Goal: Information Seeking & Learning: Learn about a topic

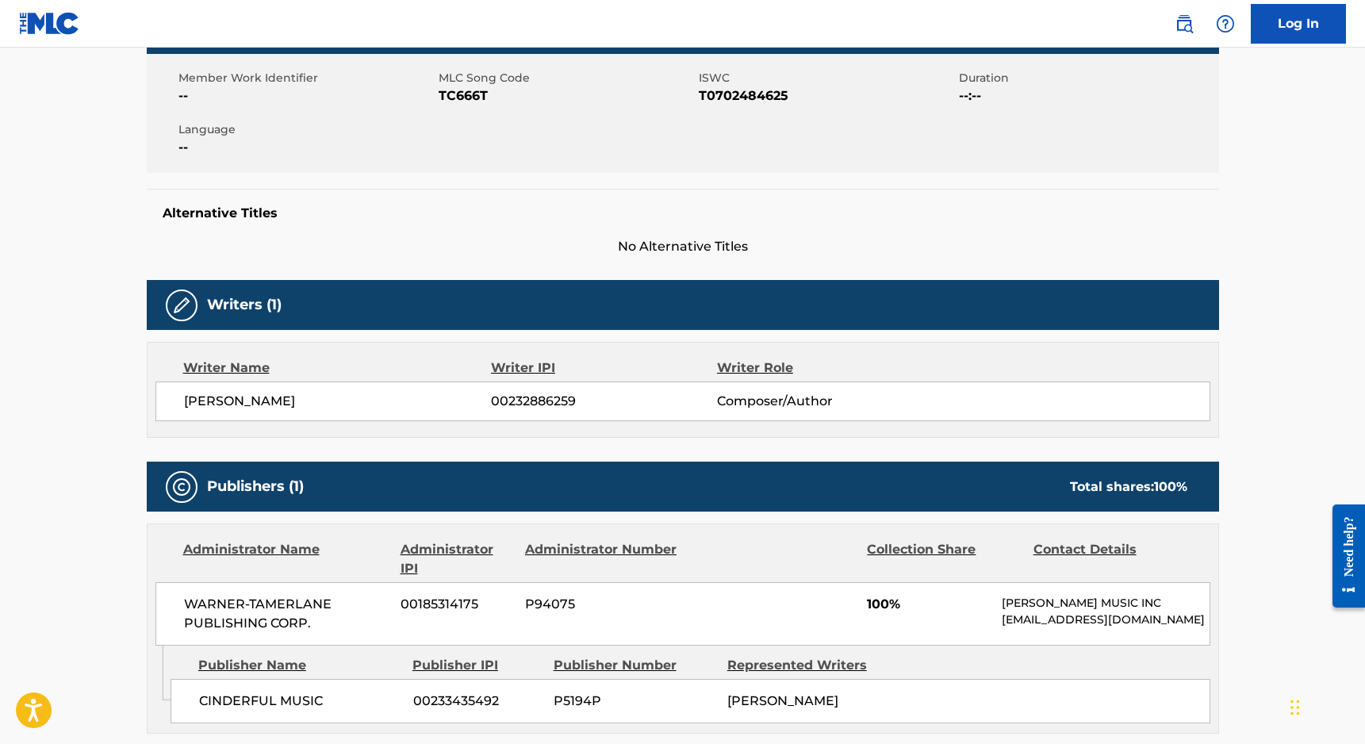
scroll to position [394, 0]
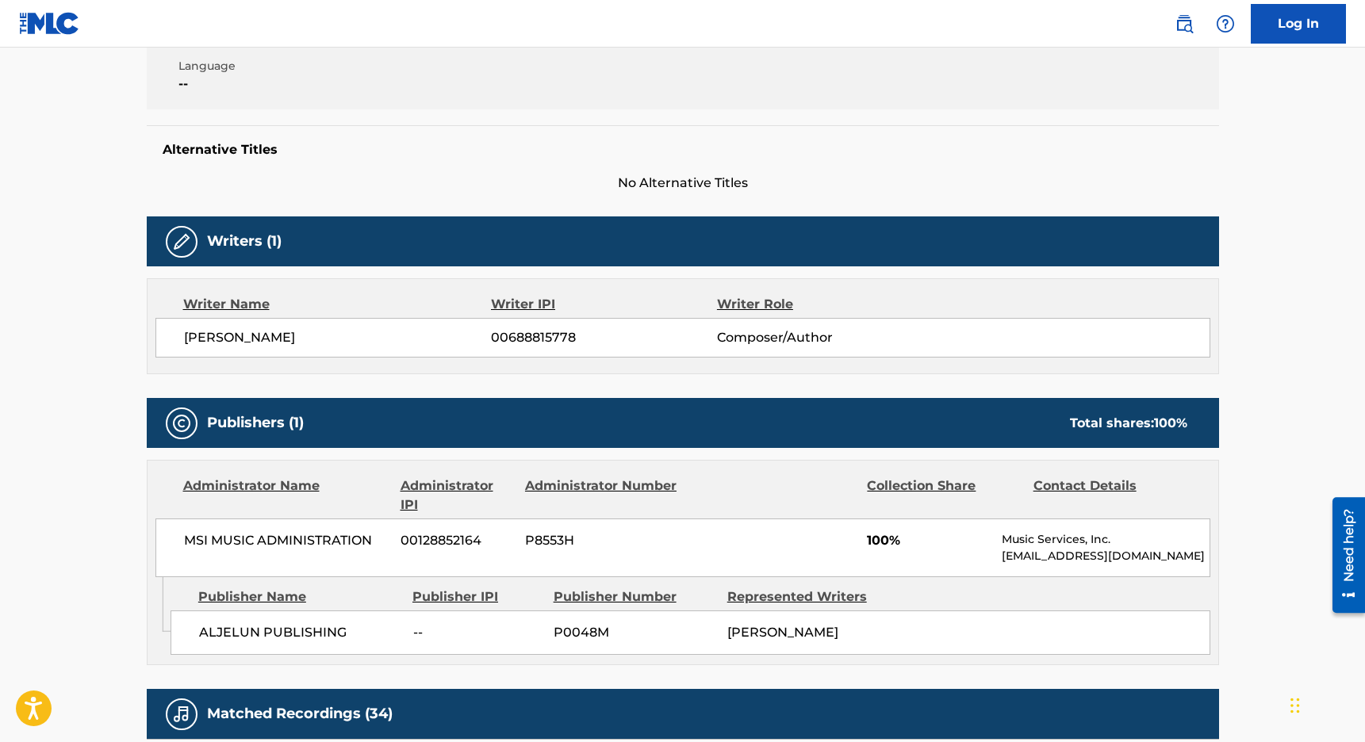
scroll to position [363, 0]
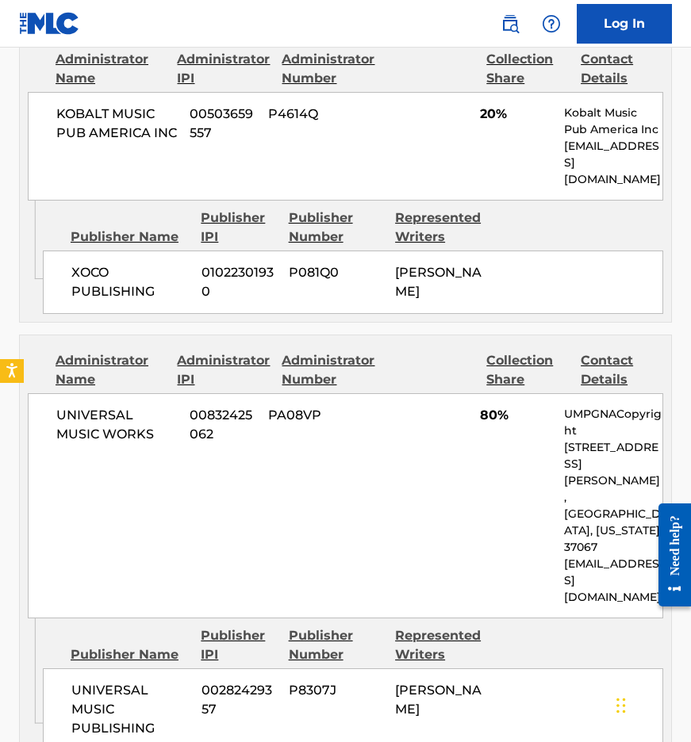
scroll to position [770, 0]
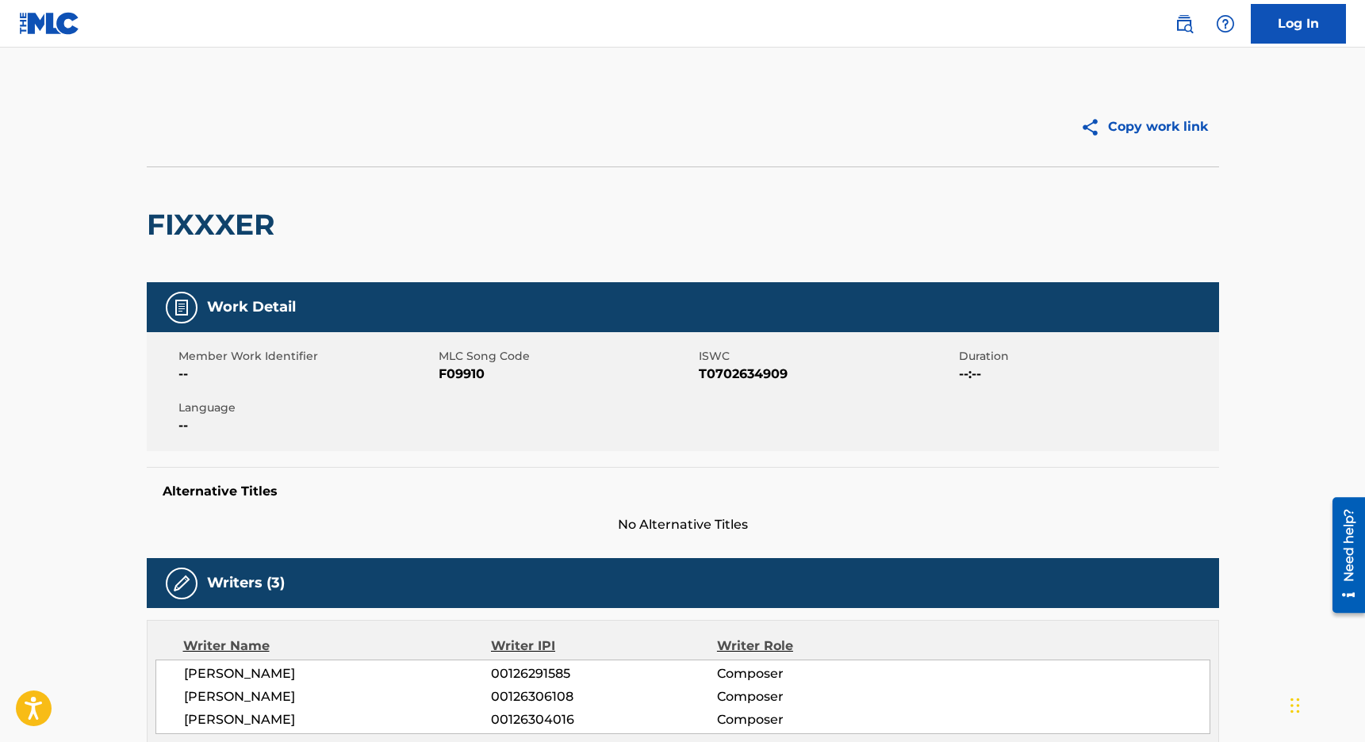
click at [240, 226] on h2 "FIXXXER" at bounding box center [215, 225] width 136 height 36
copy h2 "FIXXXER"
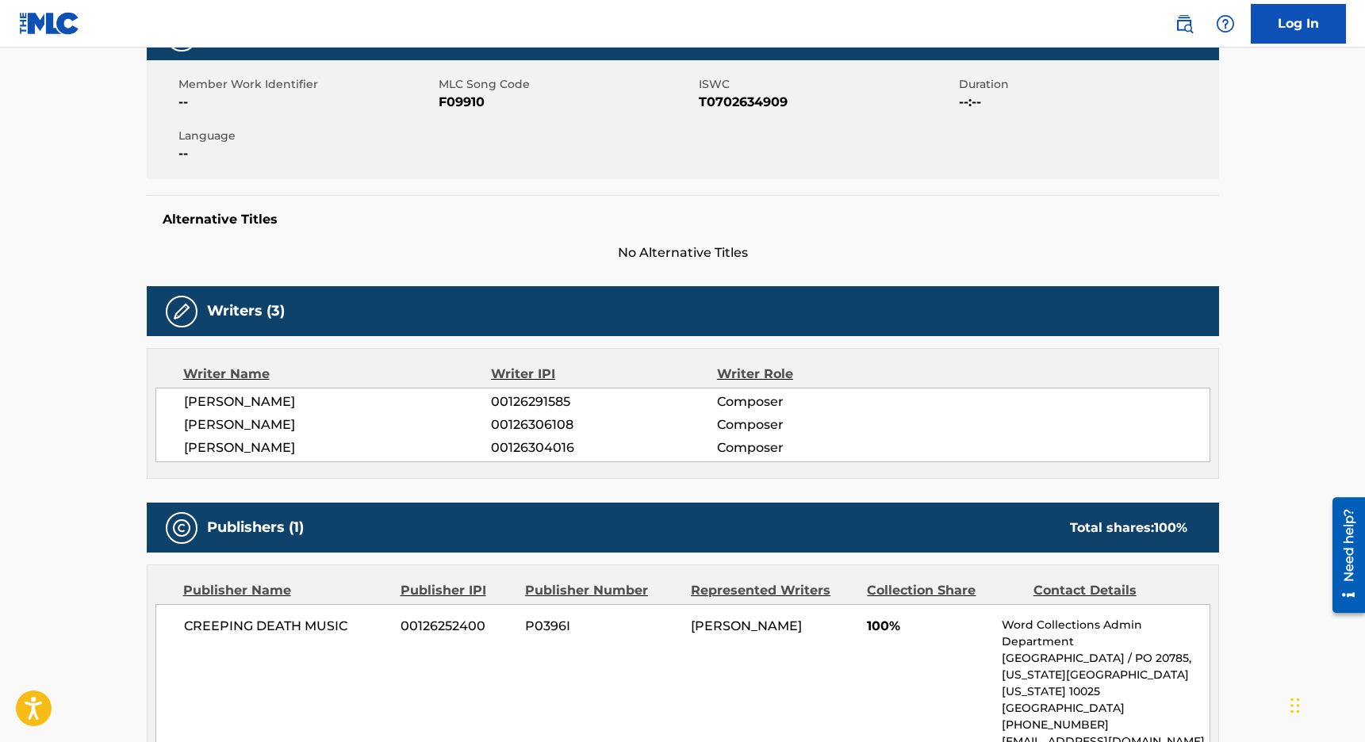
scroll to position [254, 0]
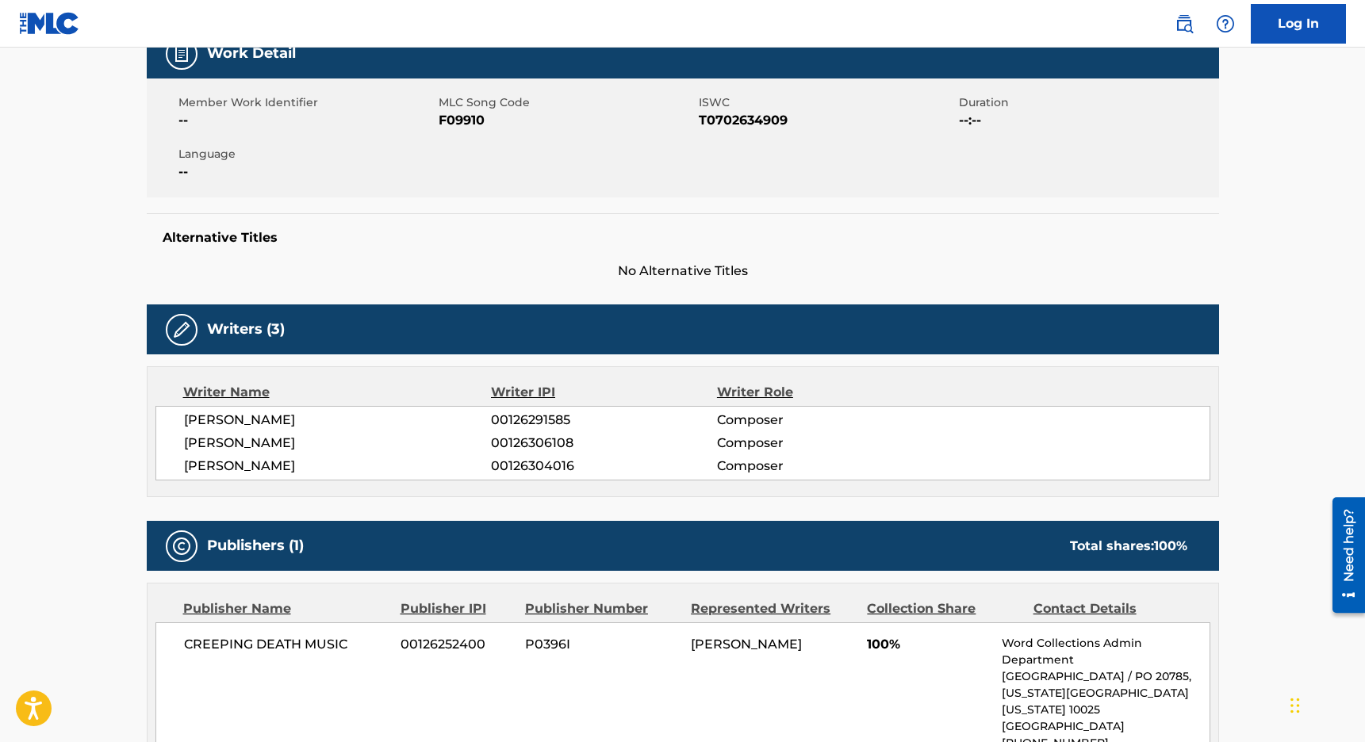
click at [1239, 188] on main "Copy work link FIXXXER Work Detail Member Work Identifier -- MLC Song Code F099…" at bounding box center [682, 604] width 1365 height 1620
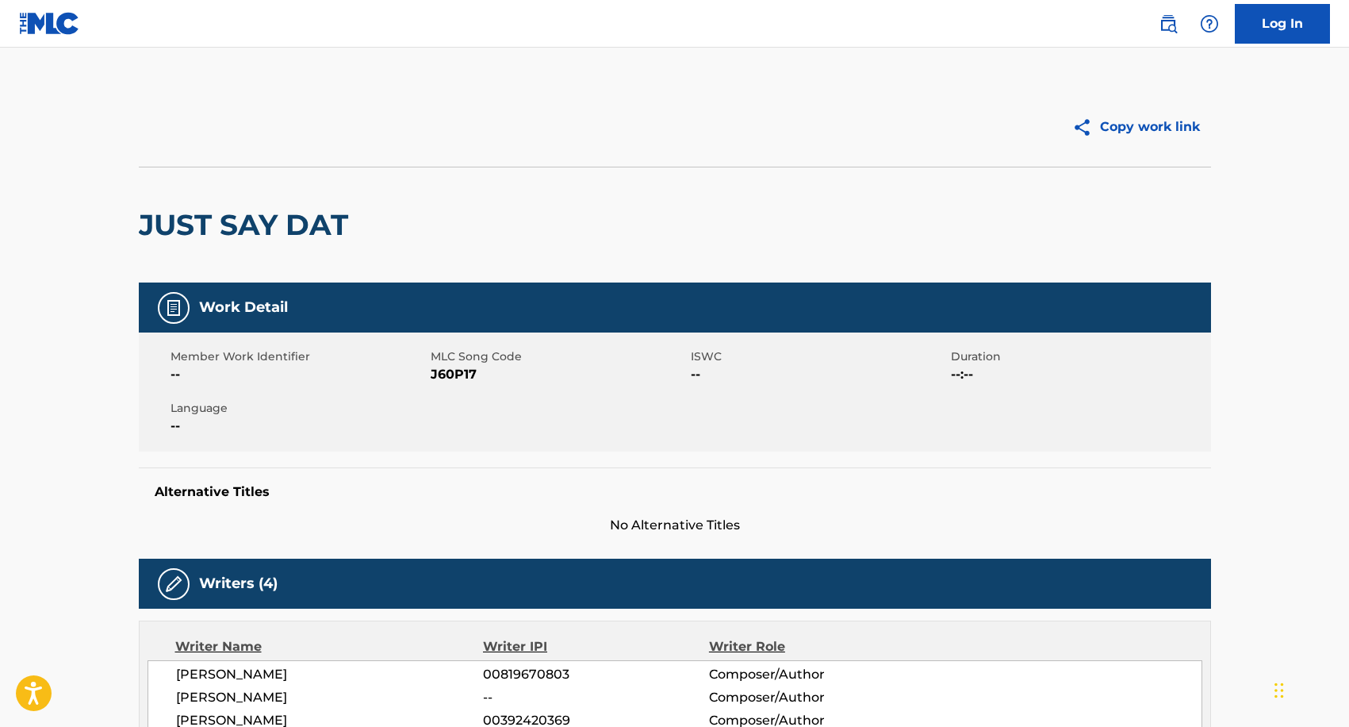
click at [669, 71] on main "Copy work link JUST SAY DAT Work Detail Member Work Identifier -- MLC Song Code…" at bounding box center [674, 638] width 1349 height 1181
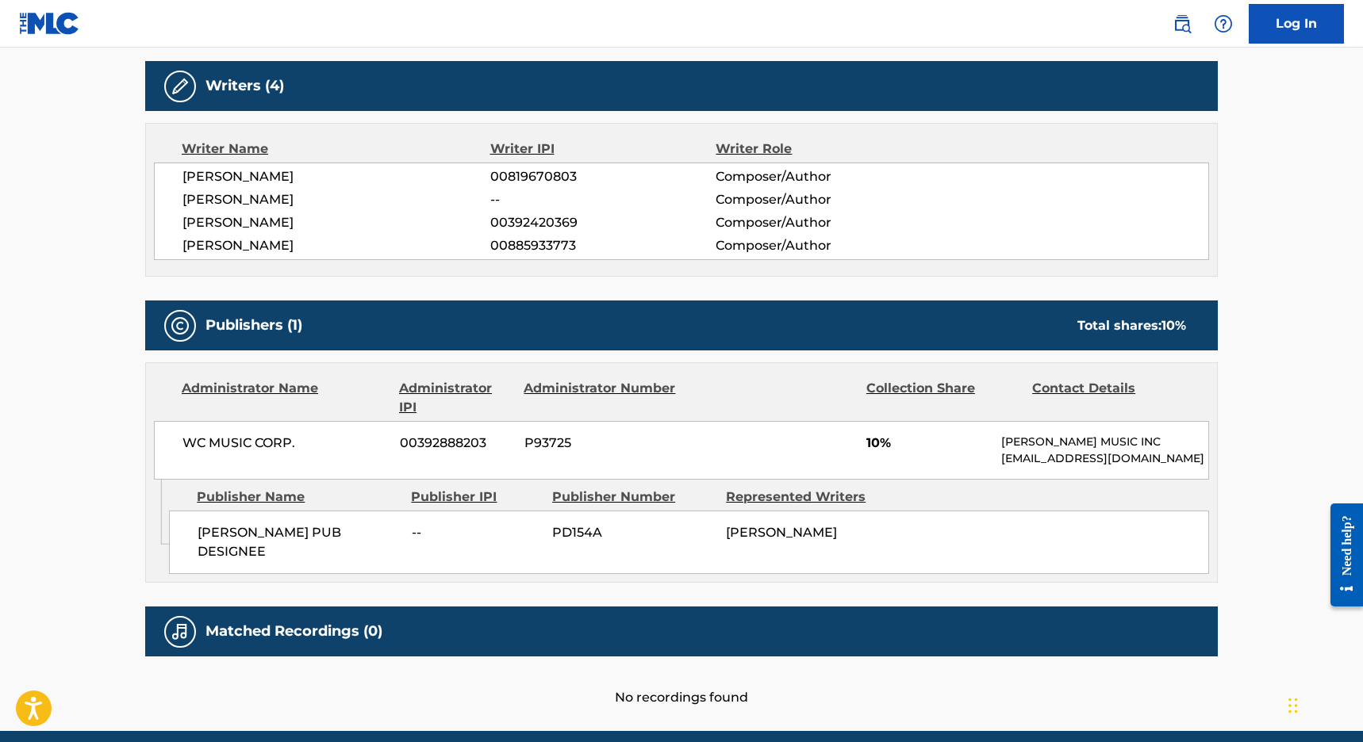
scroll to position [560, 0]
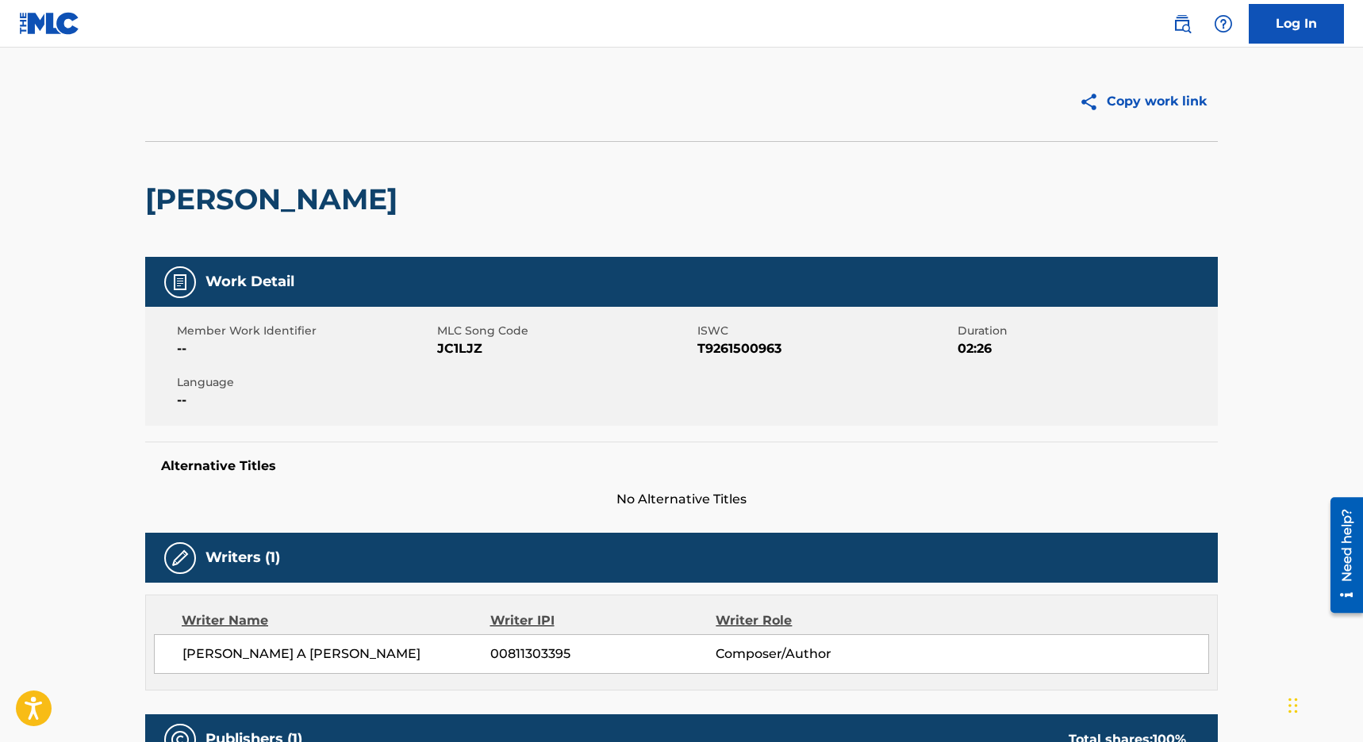
scroll to position [44, 0]
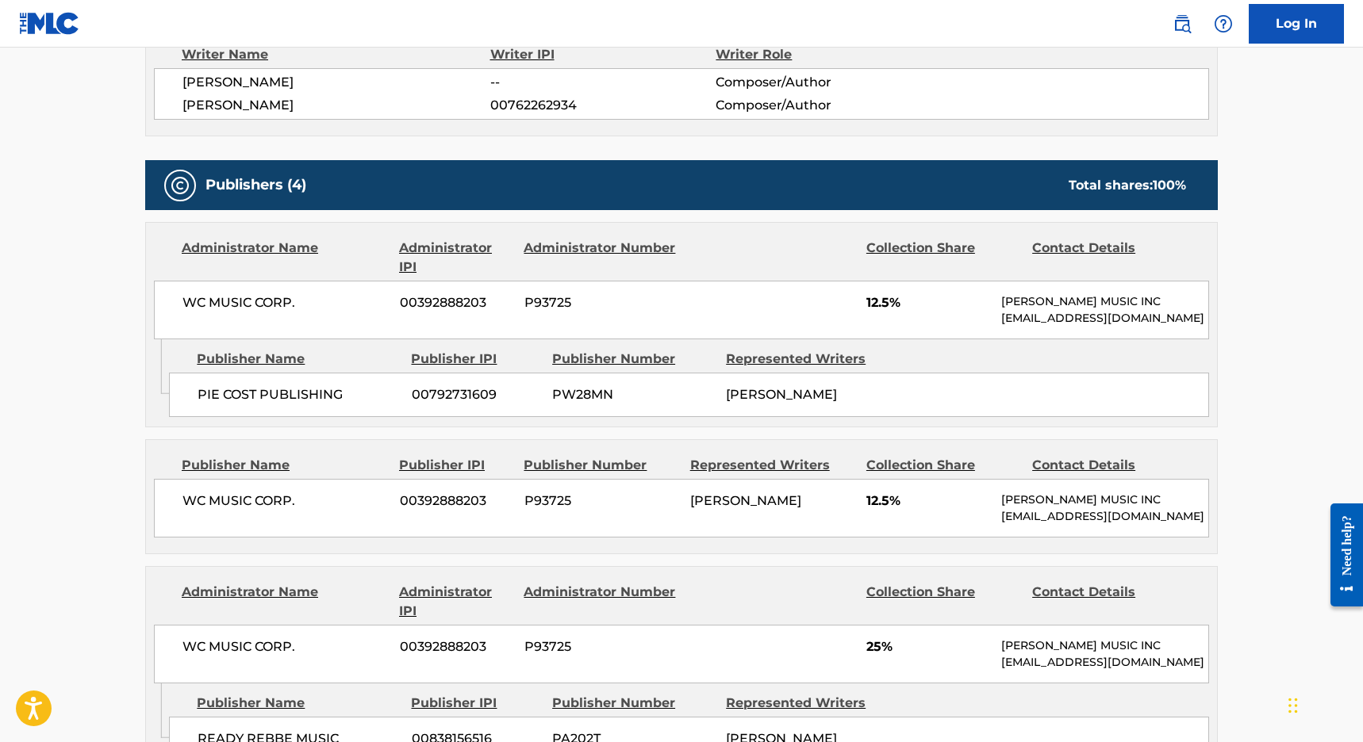
scroll to position [600, 0]
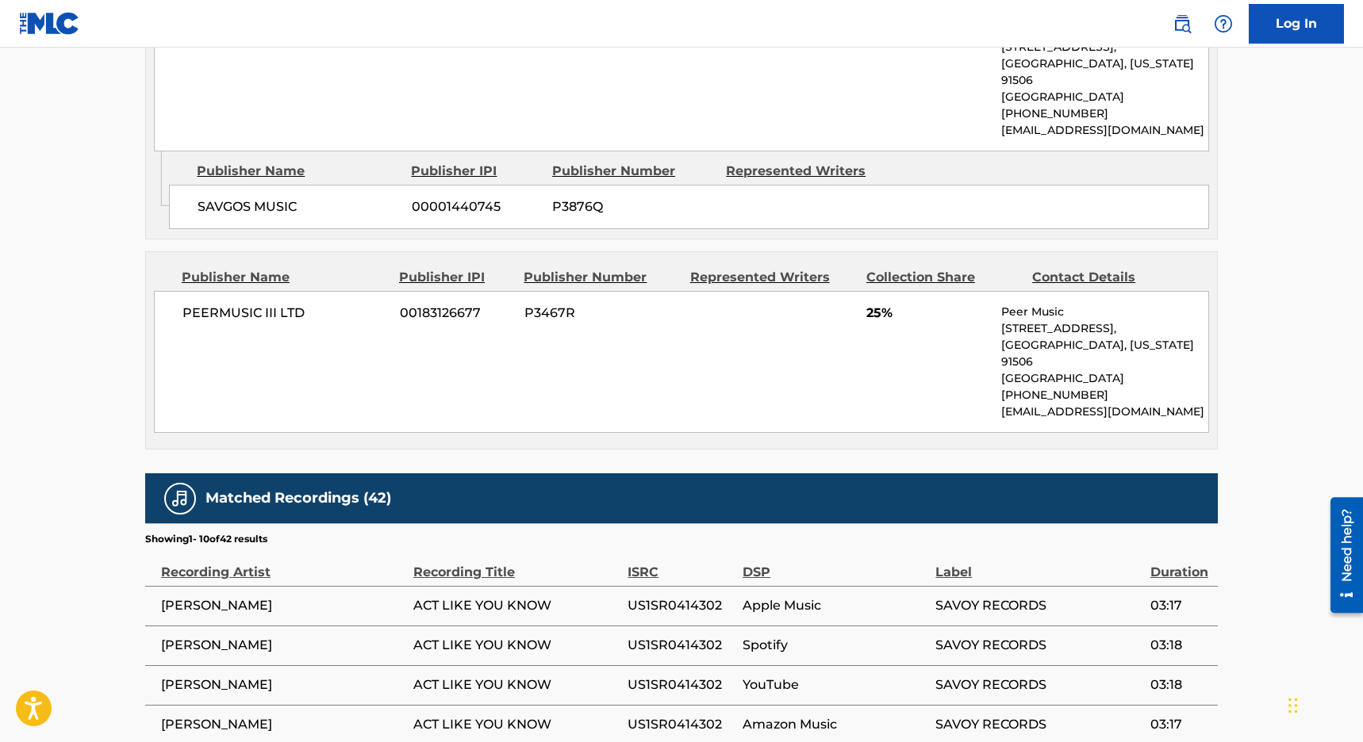
scroll to position [1153, 0]
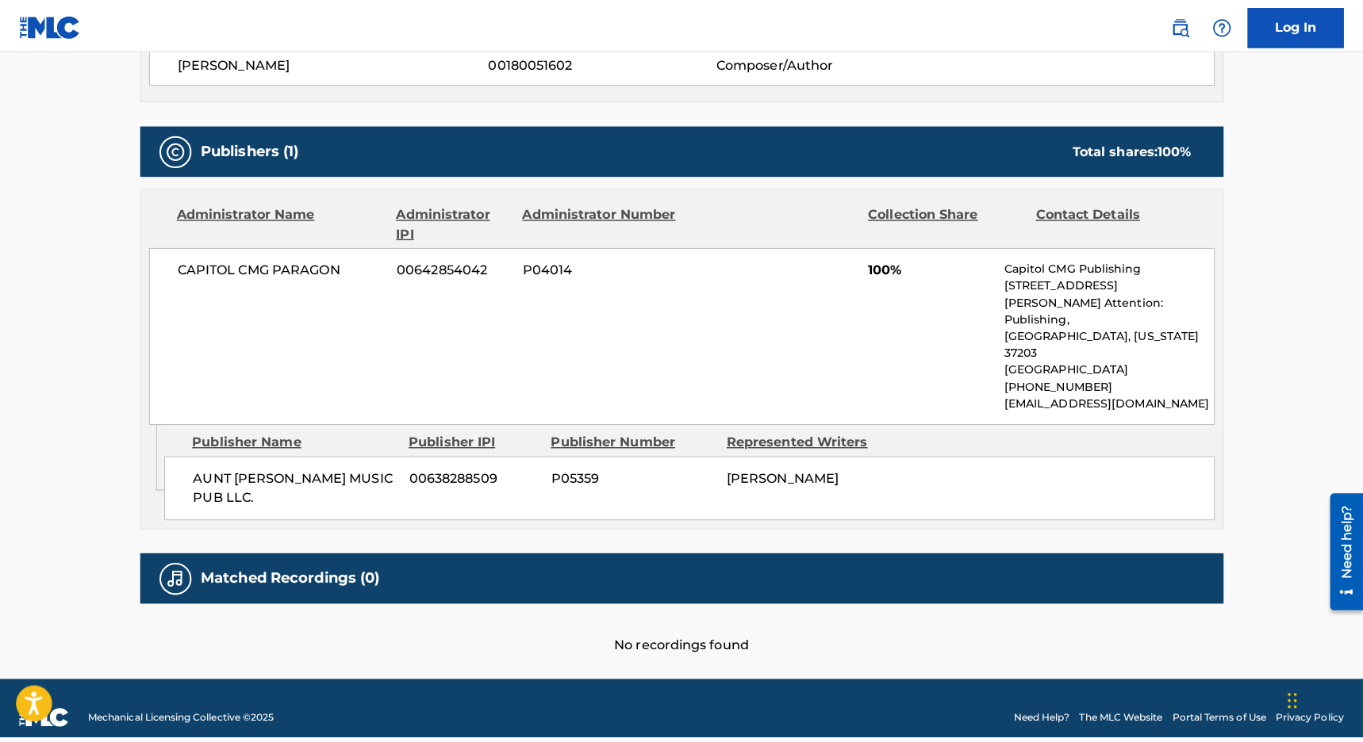
scroll to position [603, 0]
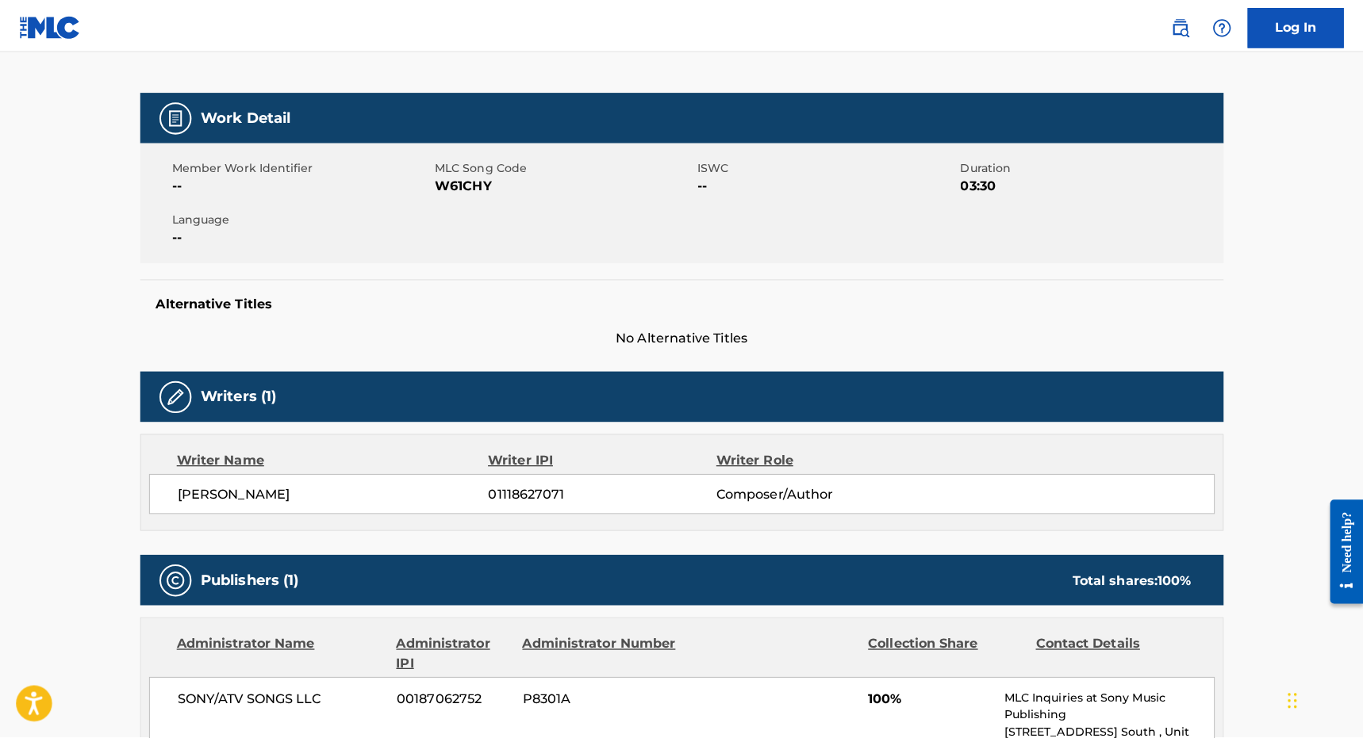
scroll to position [123, 0]
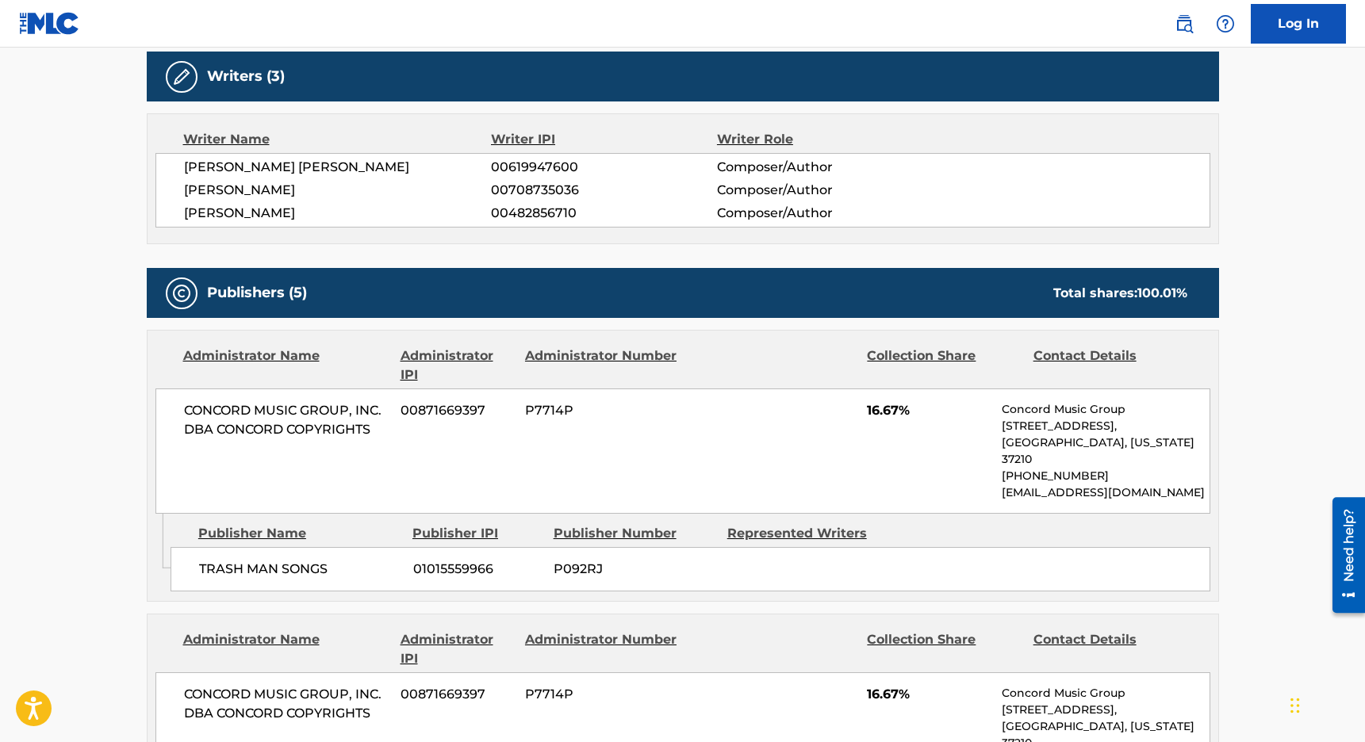
scroll to position [472, 0]
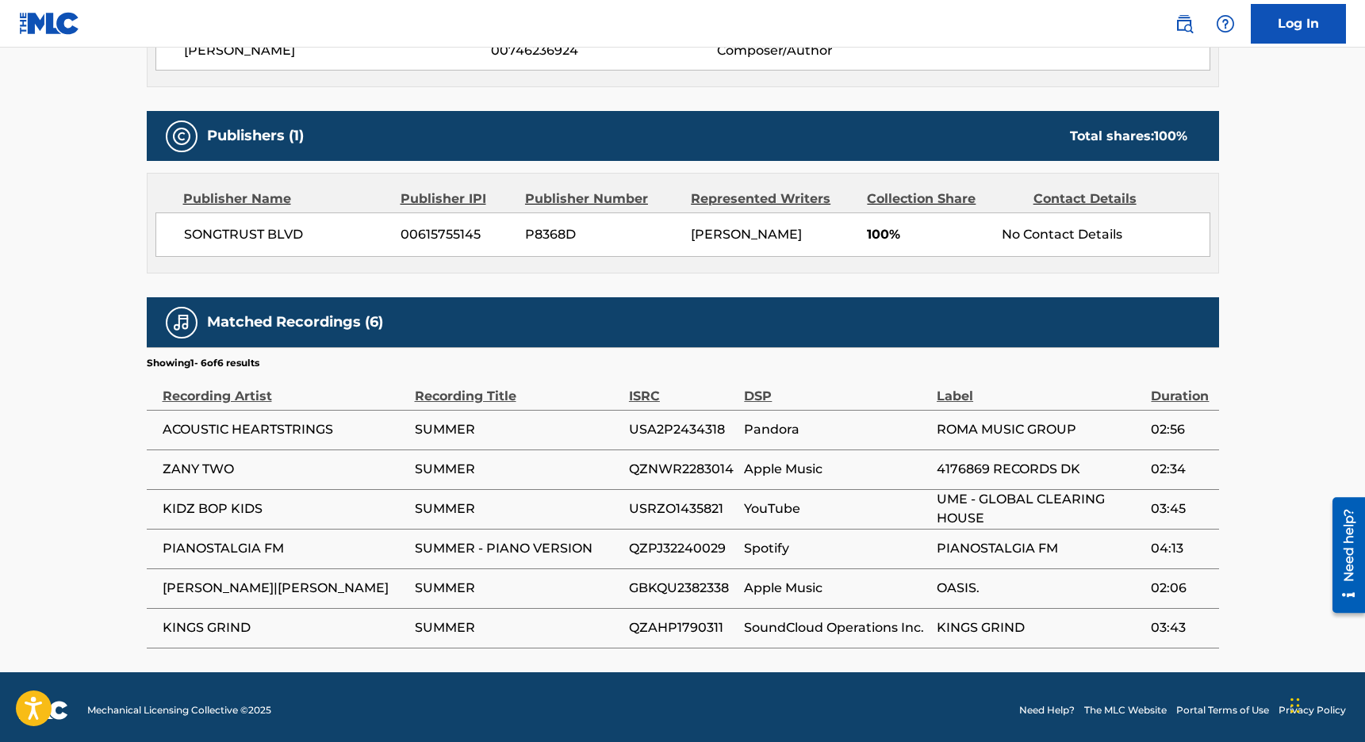
scroll to position [634, 0]
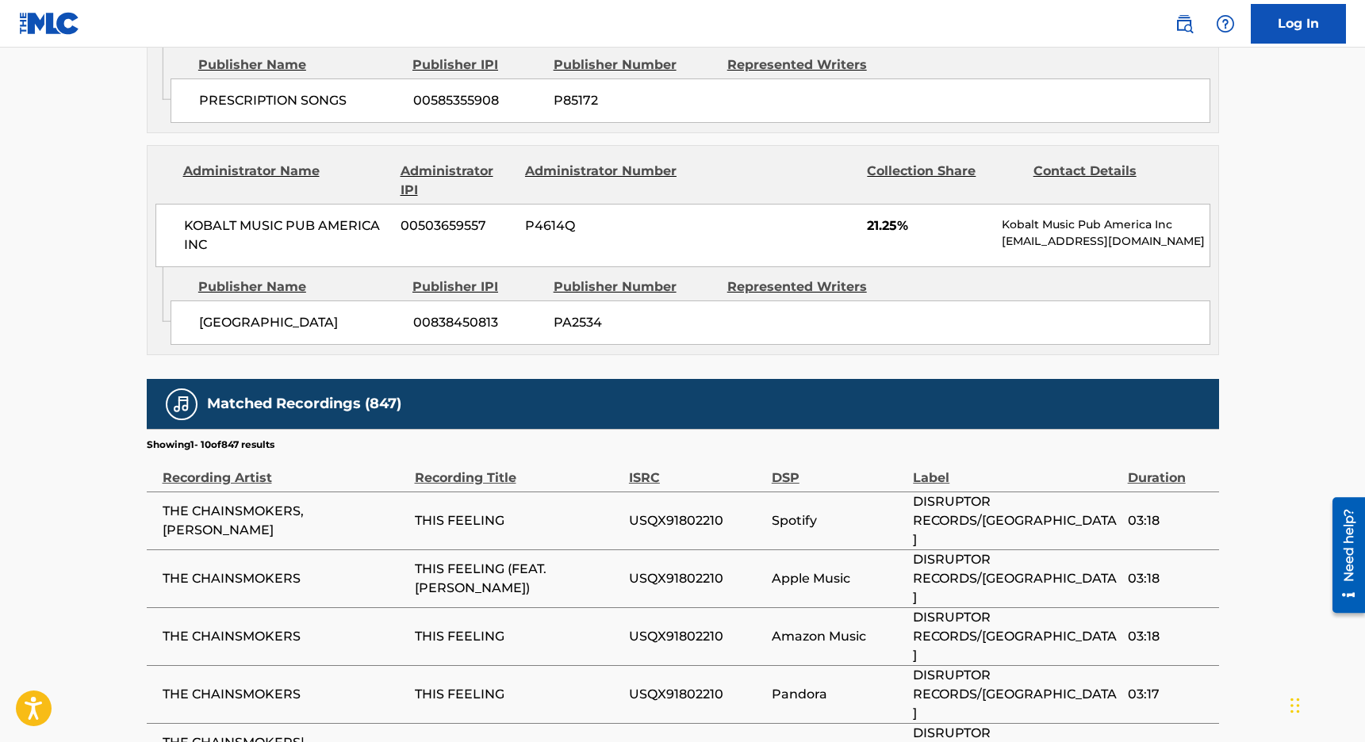
scroll to position [1613, 0]
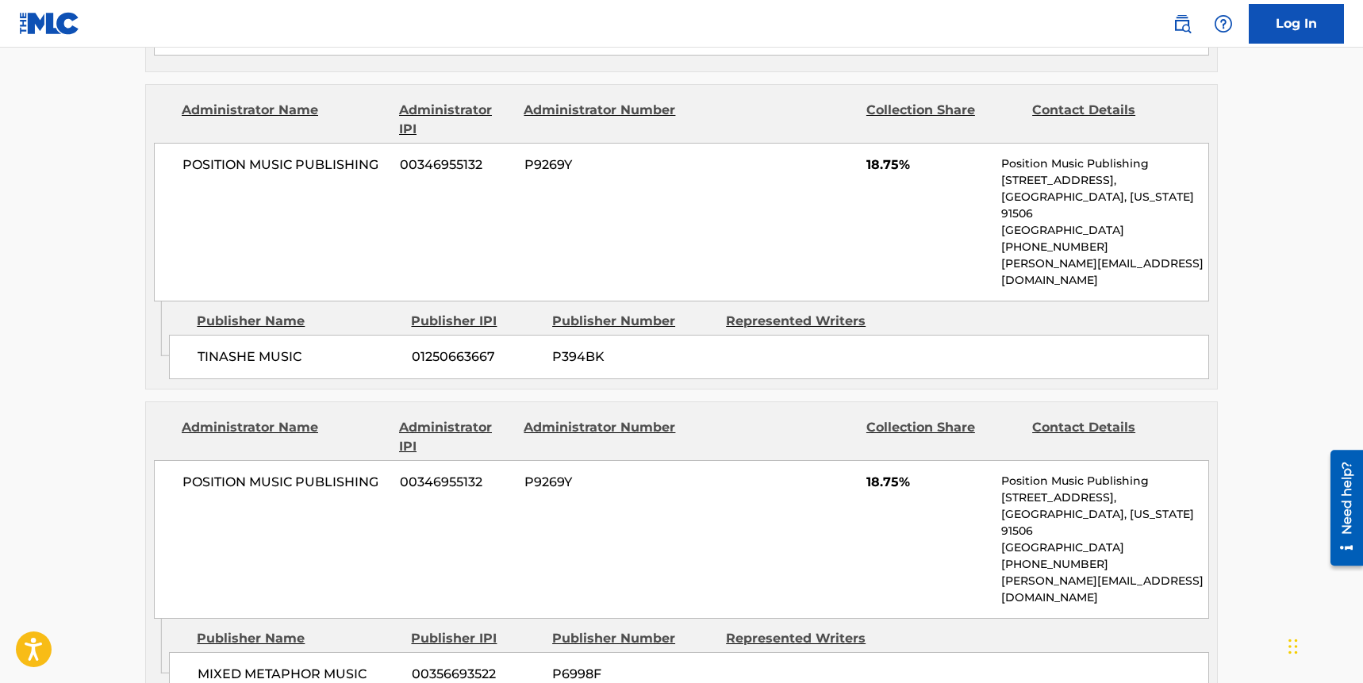
scroll to position [1902, 0]
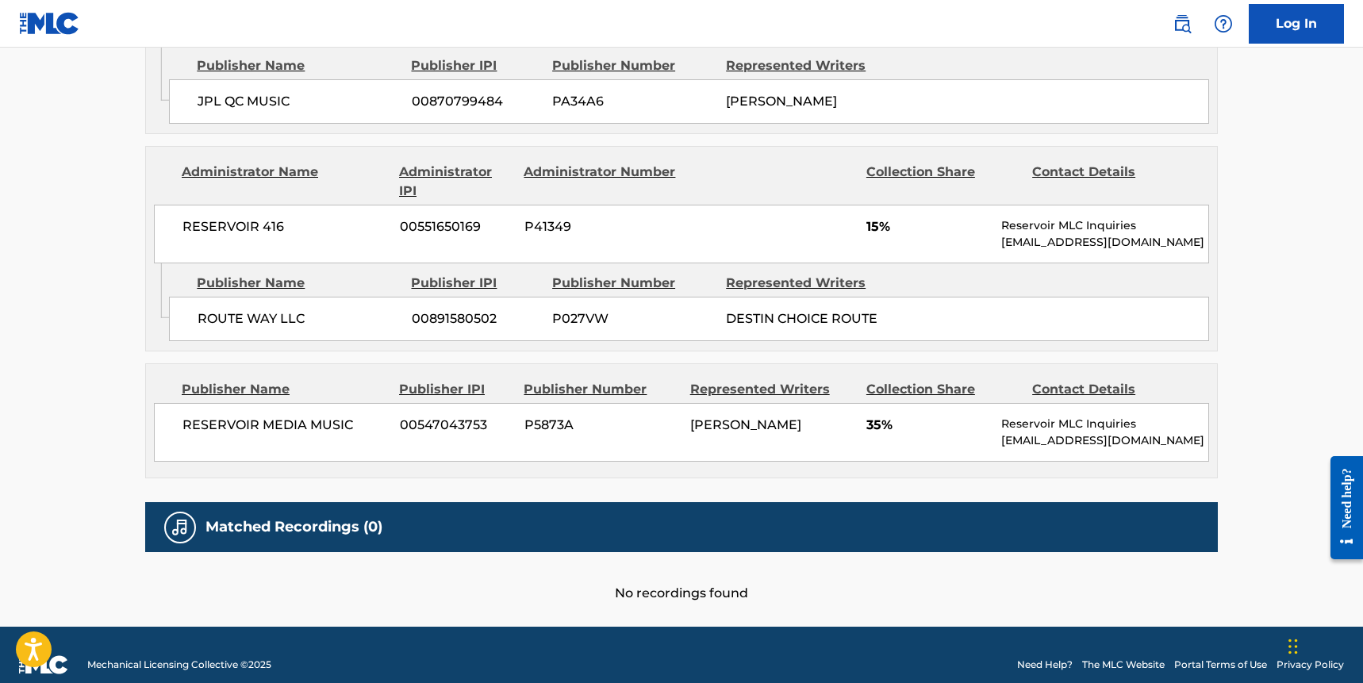
scroll to position [1278, 0]
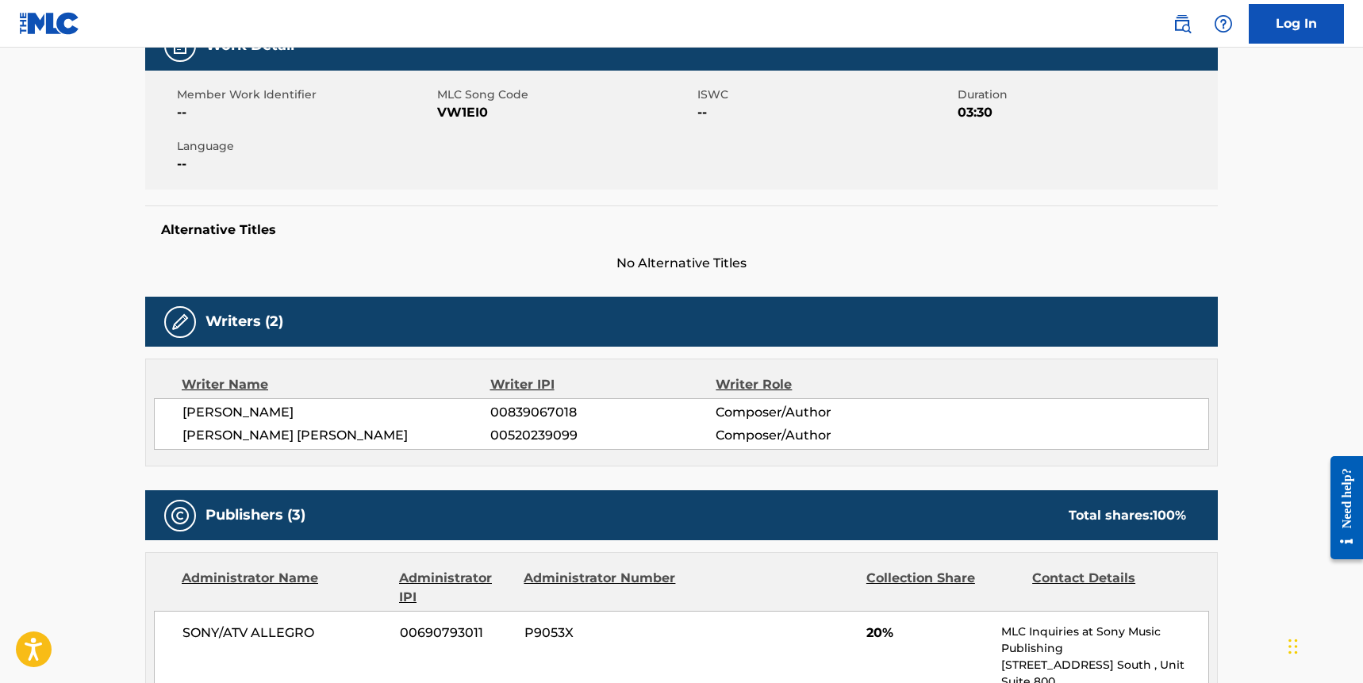
scroll to position [257, 0]
